Goal: Information Seeking & Learning: Find specific fact

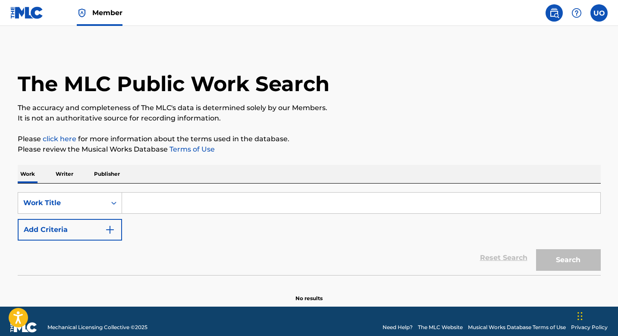
click at [115, 175] on p "Publisher" at bounding box center [106, 174] width 31 height 18
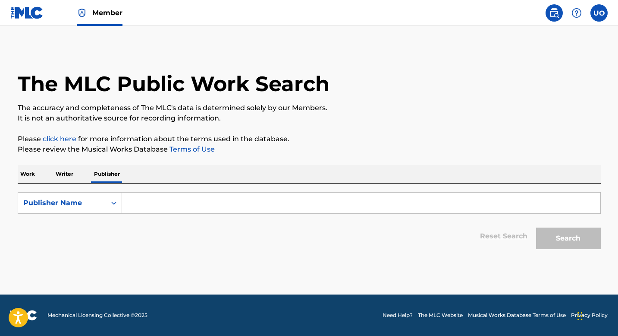
click at [67, 175] on p "Writer" at bounding box center [64, 174] width 23 height 18
click at [147, 208] on input "Search Form" at bounding box center [361, 202] width 478 height 21
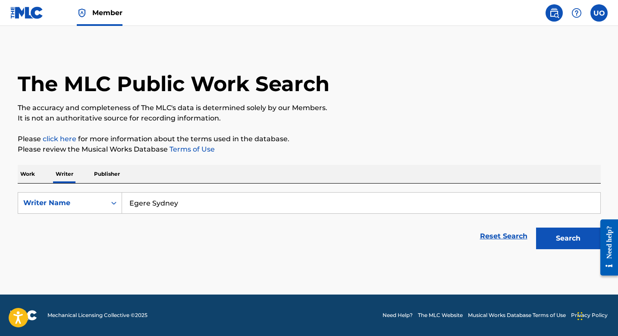
type input "Egere Sydney"
click at [536, 227] on button "Search" at bounding box center [568, 238] width 65 height 22
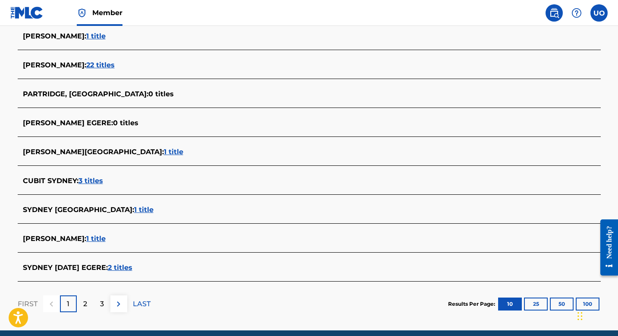
scroll to position [279, 0]
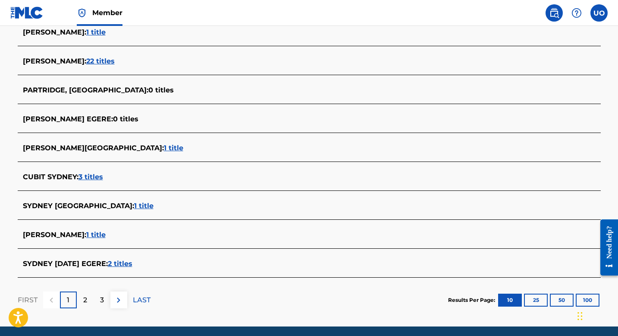
click at [89, 232] on span "1 title" at bounding box center [95, 234] width 19 height 8
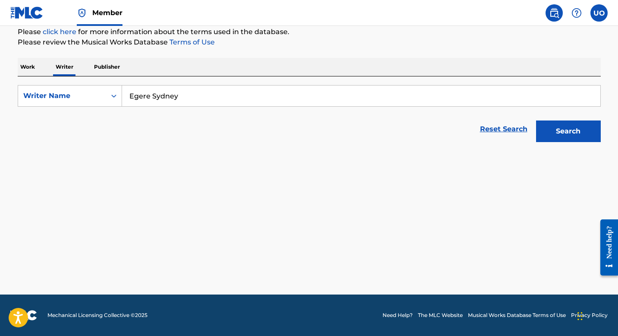
scroll to position [107, 0]
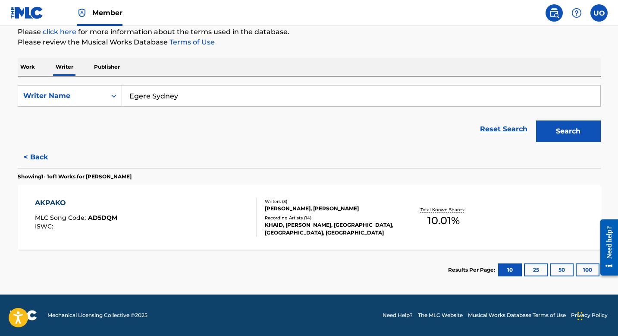
click at [89, 232] on div "AKPAKO MLC Song Code : AD5DQM ISWC :" at bounding box center [76, 217] width 82 height 39
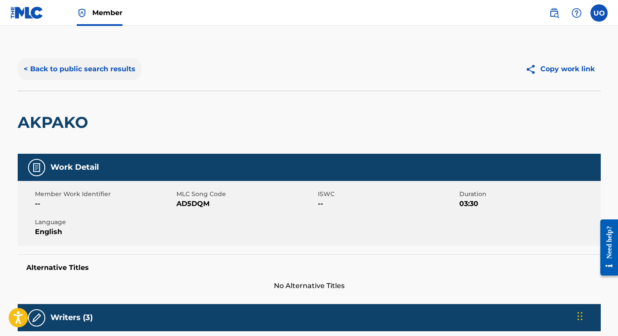
click at [47, 61] on button "< Back to public search results" at bounding box center [80, 69] width 124 height 22
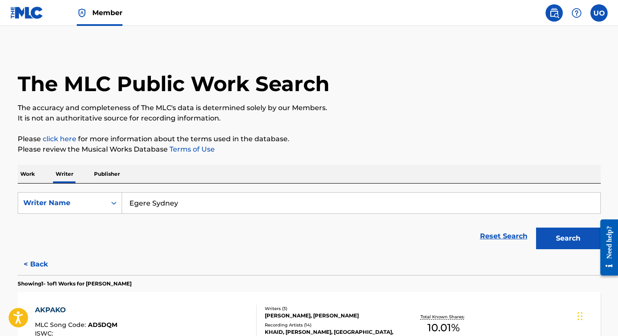
scroll to position [107, 0]
